Goal: Task Accomplishment & Management: Use online tool/utility

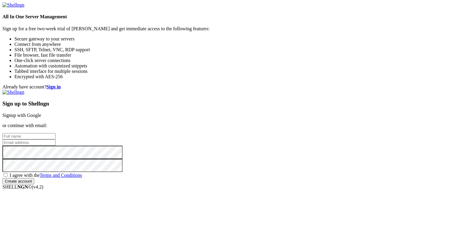
click at [61, 84] on strong "Sign in" at bounding box center [54, 86] width 14 height 5
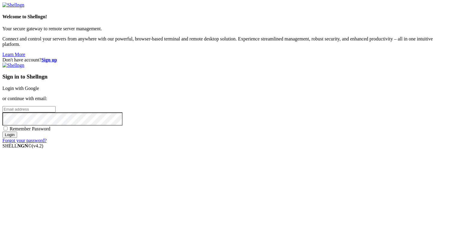
click at [56, 111] on input "email" at bounding box center [28, 109] width 53 height 6
paste input "[PERSON_NAME][EMAIL_ADDRESS][DOMAIN_NAME]"
type input "[PERSON_NAME][EMAIL_ADDRESS][DOMAIN_NAME]"
click at [17, 138] on input "Login" at bounding box center [9, 135] width 15 height 6
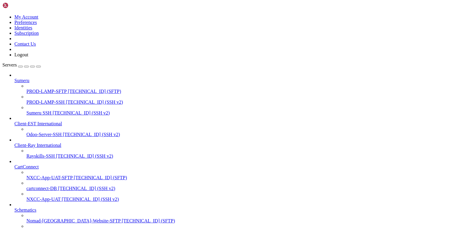
scroll to position [267, 0]
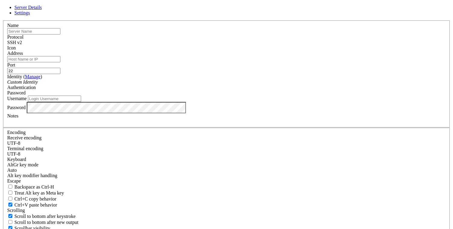
click at [60, 35] on input "text" at bounding box center [33, 31] width 53 height 6
paste input "tcauh.org-hetzner"
type input "tcauh.org-hetzner"
click at [60, 62] on input "Address" at bounding box center [33, 59] width 53 height 6
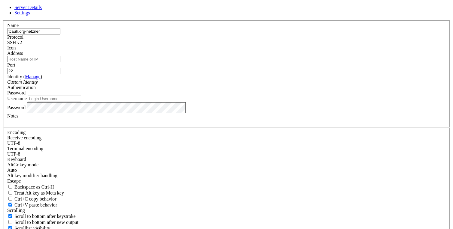
paste input "[TECHNICAL_ID]"
type input "[TECHNICAL_ID]"
click at [231, 85] on div "Custom Identity" at bounding box center [226, 82] width 438 height 5
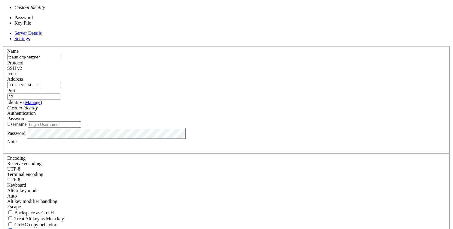
click at [283, 116] on div "Password" at bounding box center [226, 118] width 438 height 5
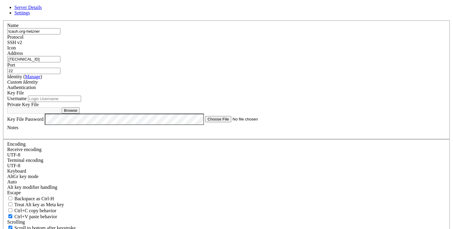
click at [81, 102] on input "Username" at bounding box center [54, 99] width 53 height 6
type input "u"
type input "root"
click at [80, 114] on button "Browse" at bounding box center [71, 110] width 18 height 6
type input "tcauh.org-hetzner"
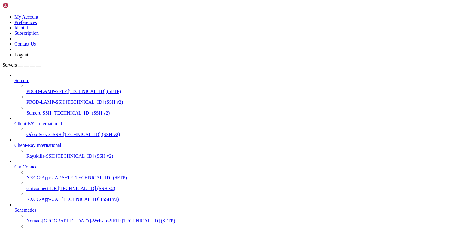
scroll to position [283, 0]
